Goal: Find specific page/section: Find specific page/section

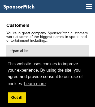
scroll to position [1407, 0]
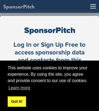
click at [16, 101] on link "Got it!" at bounding box center [17, 101] width 18 height 11
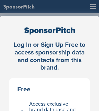
scroll to position [0, 25]
